Goal: Book appointment/travel/reservation

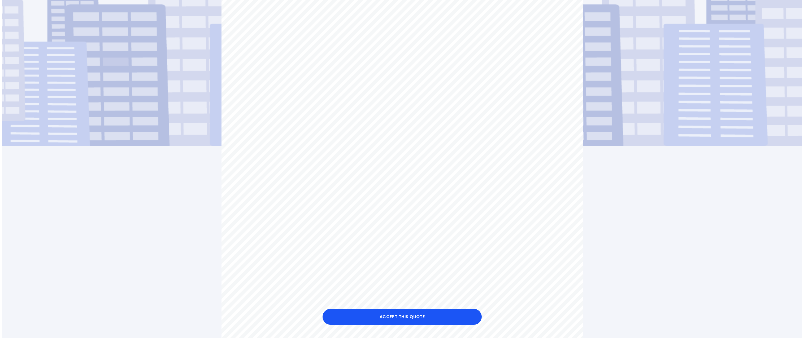
scroll to position [133, 0]
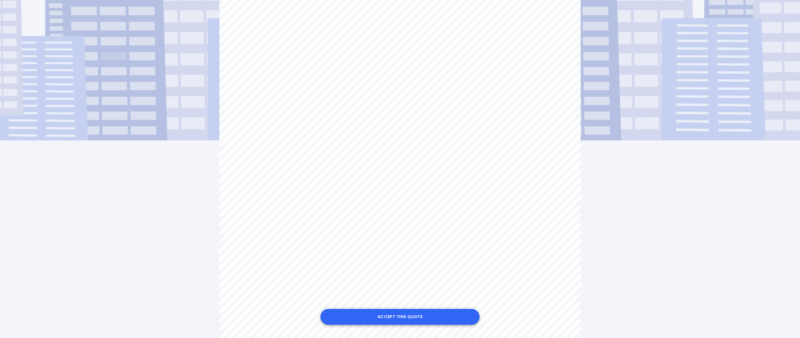
click at [408, 317] on button "Accept this Quote" at bounding box center [399, 317] width 159 height 16
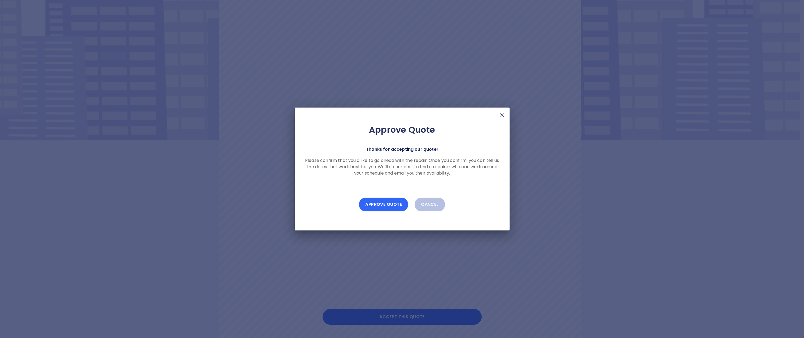
click at [378, 204] on button "Approve Quote" at bounding box center [383, 205] width 49 height 14
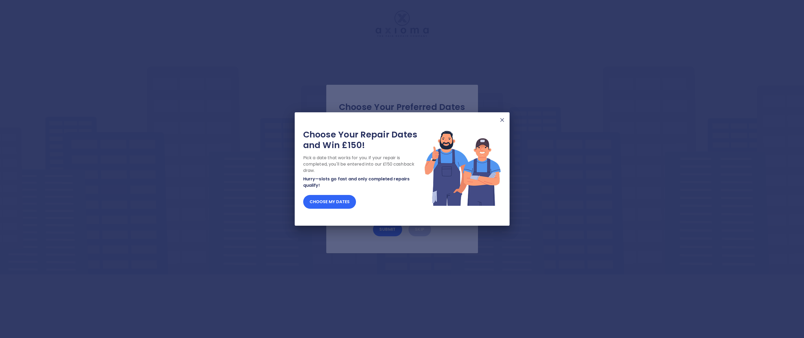
click at [337, 201] on button "Choose my dates" at bounding box center [329, 202] width 53 height 14
click at [345, 204] on button "Choose my dates" at bounding box center [329, 202] width 53 height 14
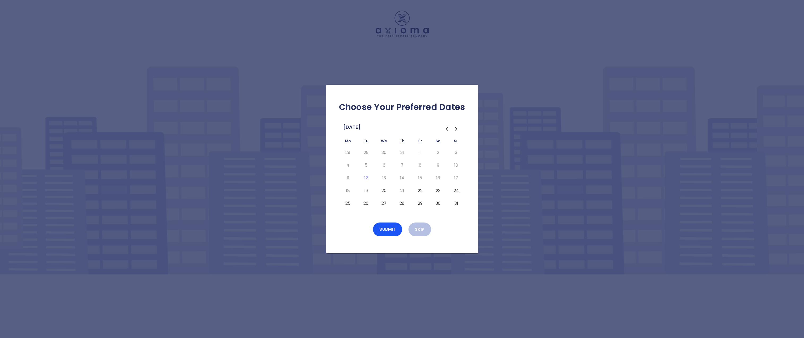
click at [365, 203] on button "26" at bounding box center [366, 203] width 10 height 8
click at [385, 189] on button "20" at bounding box center [384, 191] width 10 height 8
click at [369, 206] on button "26" at bounding box center [366, 203] width 10 height 8
click at [402, 191] on button "21" at bounding box center [402, 191] width 10 height 8
click at [390, 233] on button "Submit" at bounding box center [387, 230] width 29 height 14
